Goal: Information Seeking & Learning: Learn about a topic

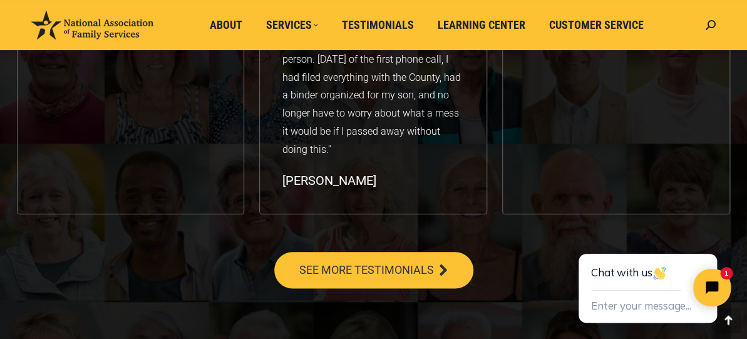
scroll to position [2252, 0]
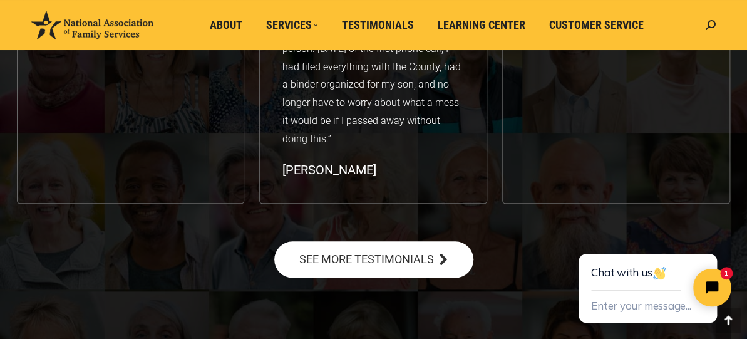
click at [413, 257] on span "SEE MORE TESTIMONIALS" at bounding box center [366, 258] width 135 height 11
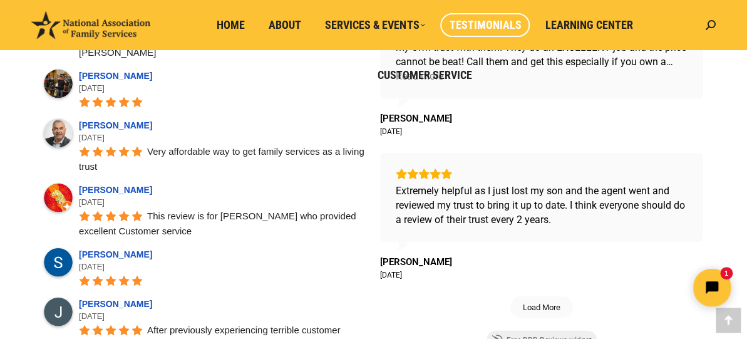
scroll to position [1126, 0]
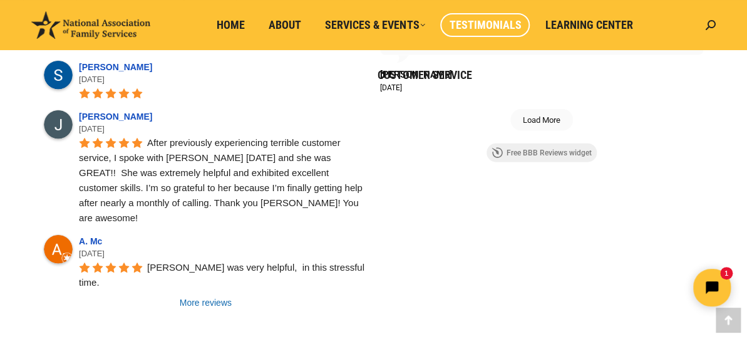
click at [219, 296] on link "More reviews" at bounding box center [206, 302] width 324 height 13
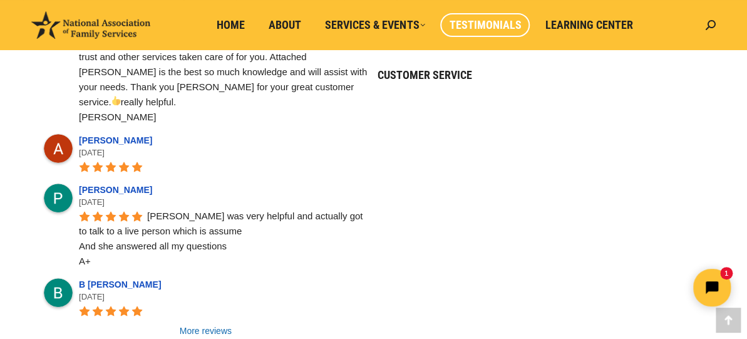
scroll to position [2064, 0]
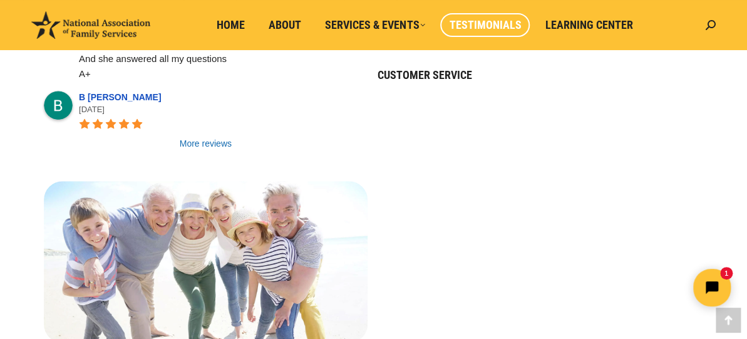
drag, startPoint x: 201, startPoint y: 81, endPoint x: 196, endPoint y: 86, distance: 6.7
click at [201, 137] on link "More reviews" at bounding box center [206, 143] width 324 height 13
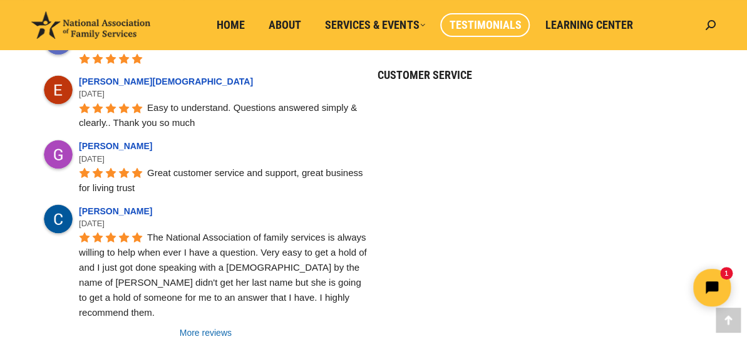
scroll to position [2628, 0]
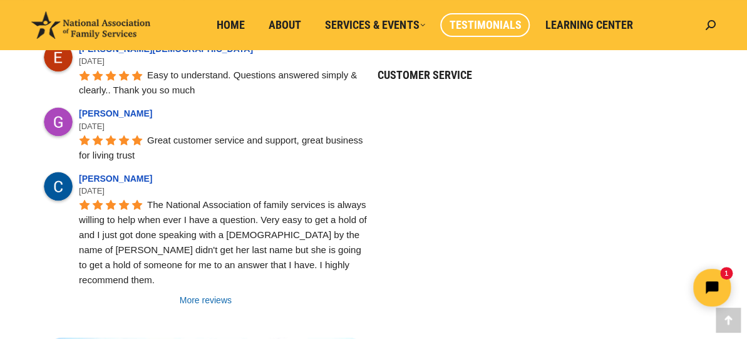
click at [198, 293] on link "More reviews" at bounding box center [206, 299] width 324 height 13
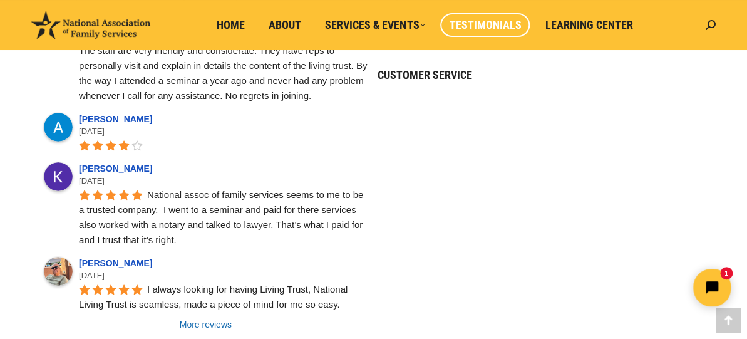
scroll to position [3379, 0]
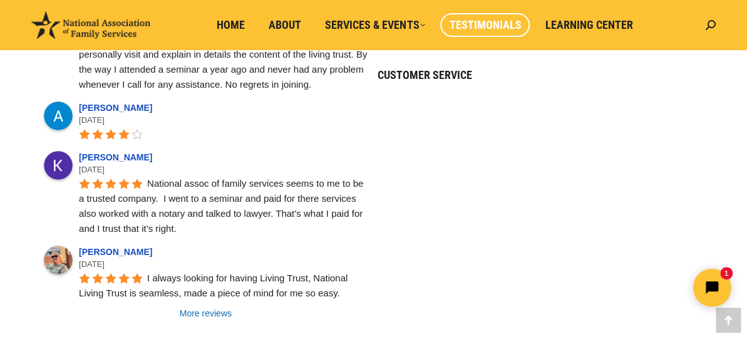
click at [208, 307] on link "More reviews" at bounding box center [206, 313] width 324 height 13
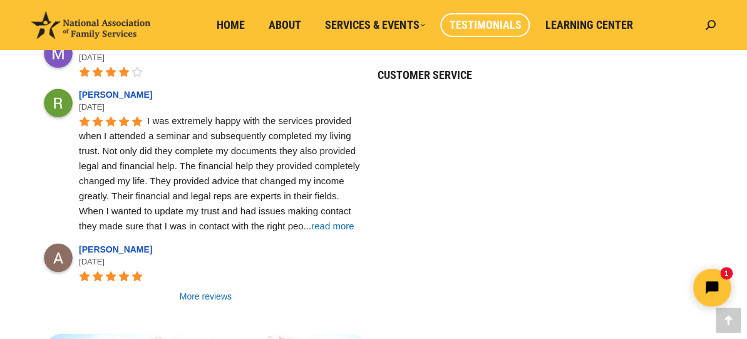
scroll to position [4317, 0]
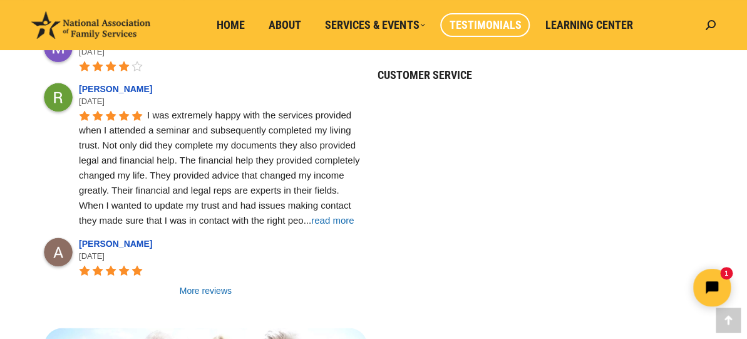
click at [198, 283] on link "More reviews" at bounding box center [206, 289] width 324 height 13
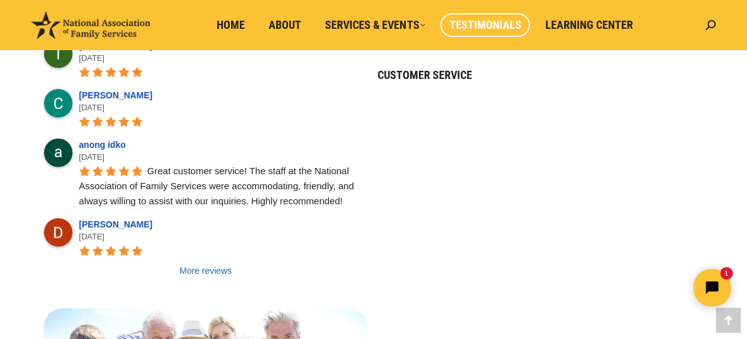
scroll to position [5068, 0]
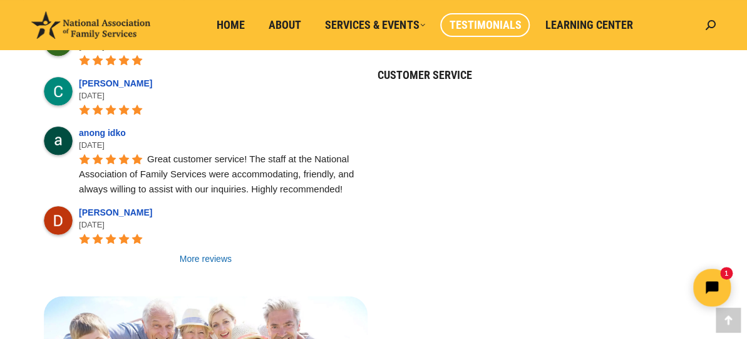
click at [205, 252] on link "More reviews" at bounding box center [206, 258] width 324 height 13
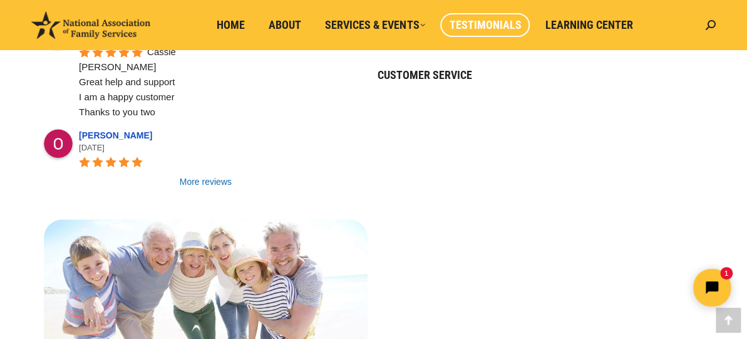
scroll to position [5632, 0]
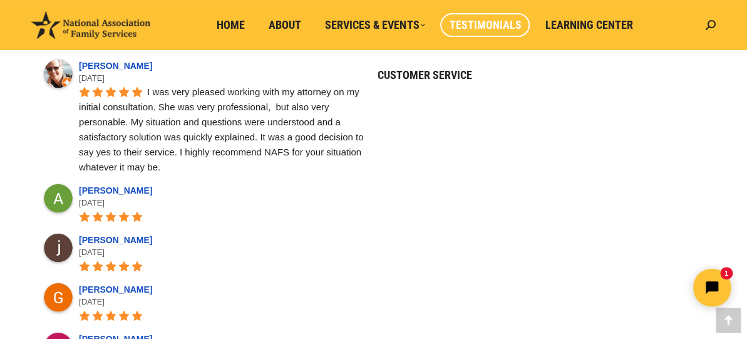
scroll to position [6383, 0]
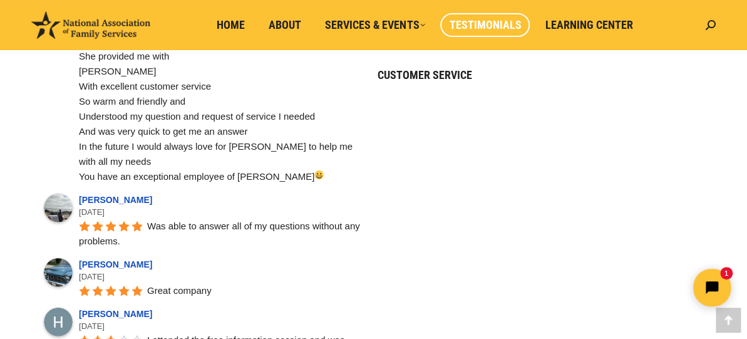
scroll to position [6758, 0]
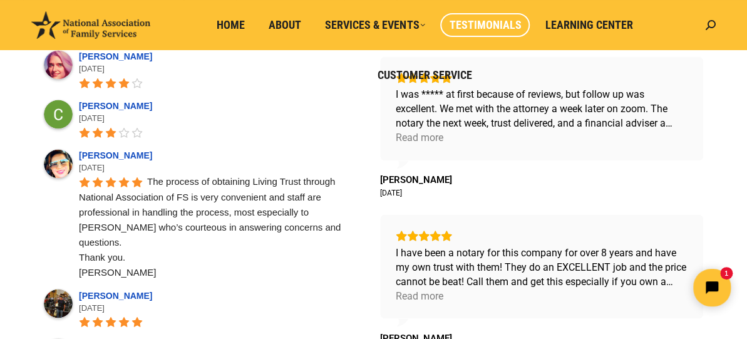
scroll to position [0, 0]
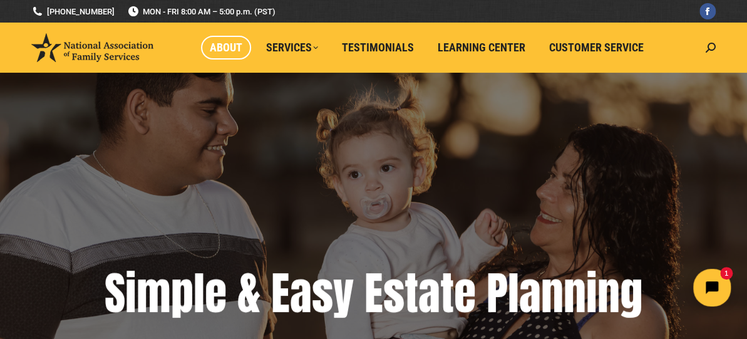
click at [232, 46] on span "About" at bounding box center [226, 48] width 33 height 14
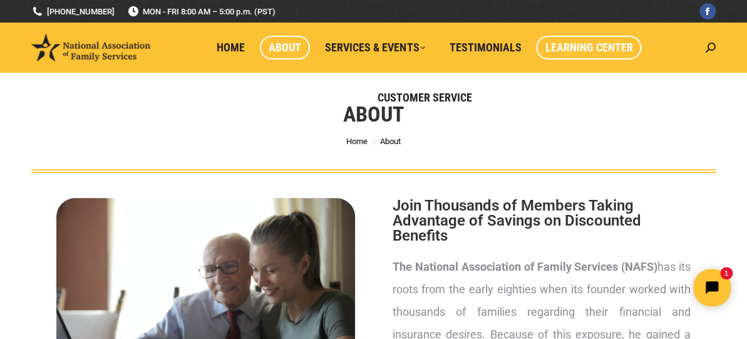
click at [592, 45] on span "Learning Center" at bounding box center [588, 48] width 88 height 14
